Goal: Find specific page/section

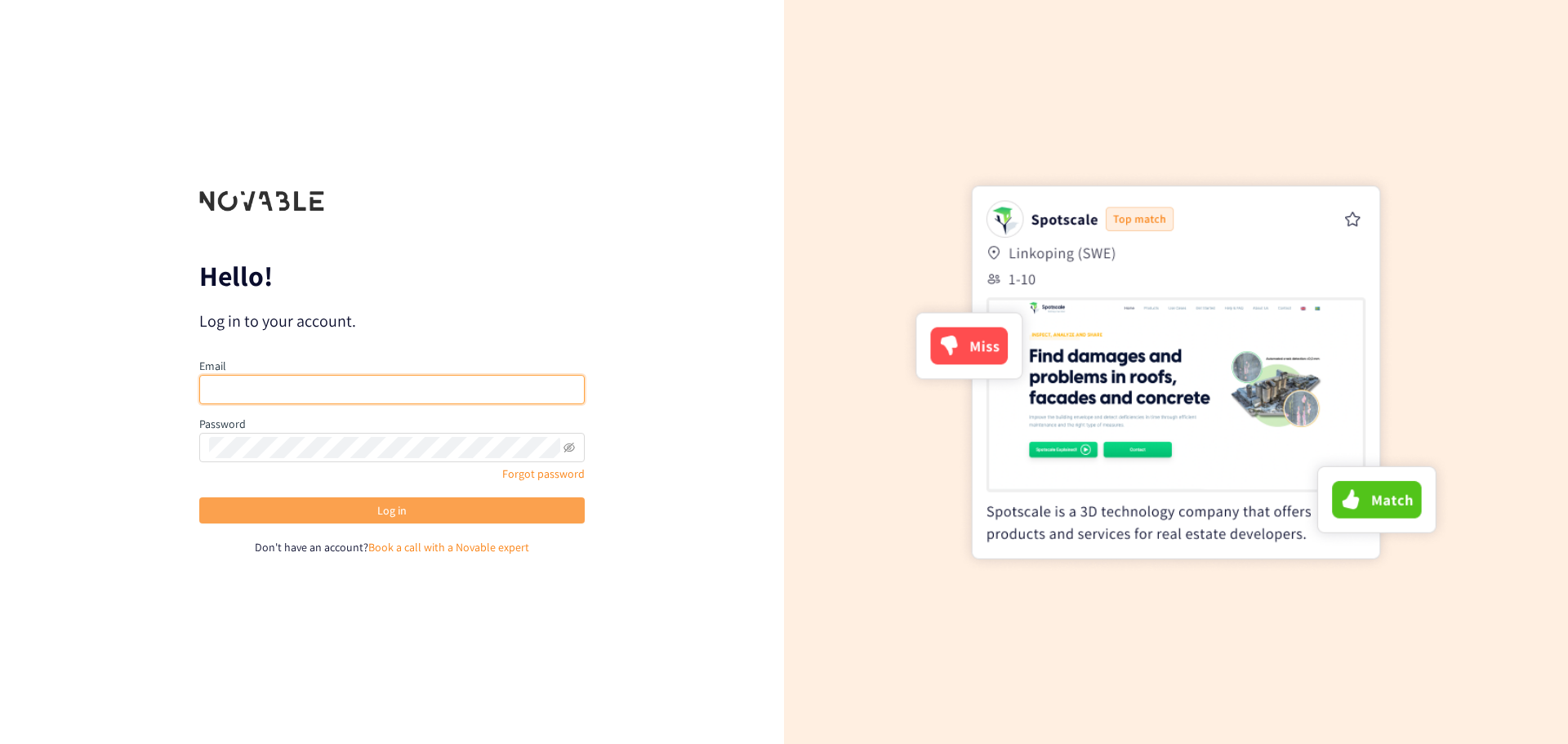
type input "[MEDICAL_DATA][EMAIL_ADDRESS][DOMAIN_NAME]"
click at [352, 515] on button "Log in" at bounding box center [392, 510] width 386 height 26
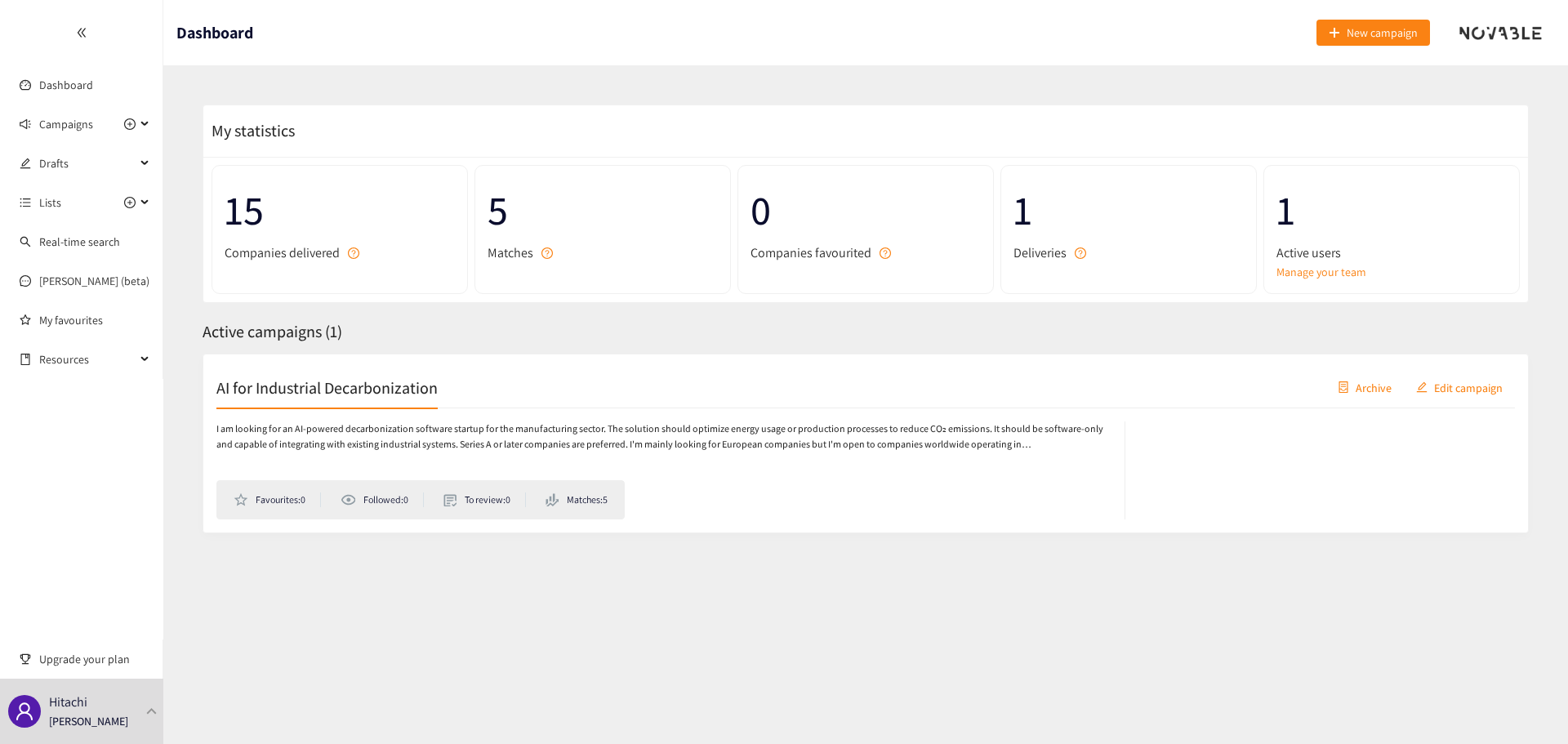
click at [254, 106] on div "My statistics" at bounding box center [865, 131] width 1324 height 52
